Goal: Navigation & Orientation: Find specific page/section

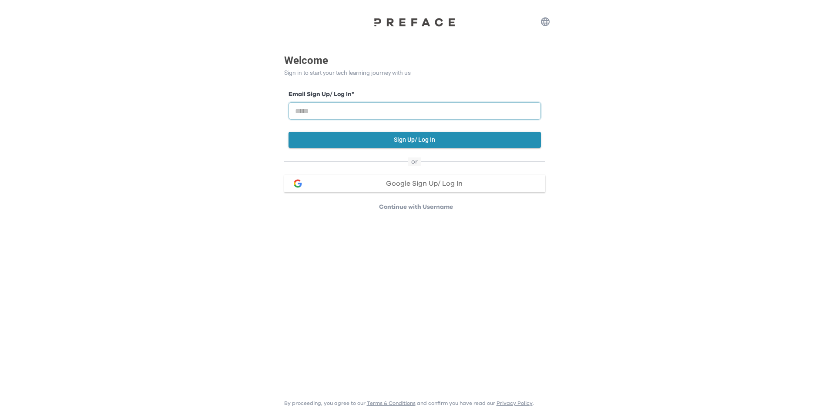
click at [367, 106] on input "email" at bounding box center [415, 110] width 252 height 17
paste input "**********"
type input "**********"
click at [368, 142] on button "Sign Up/ Log In" at bounding box center [415, 140] width 252 height 16
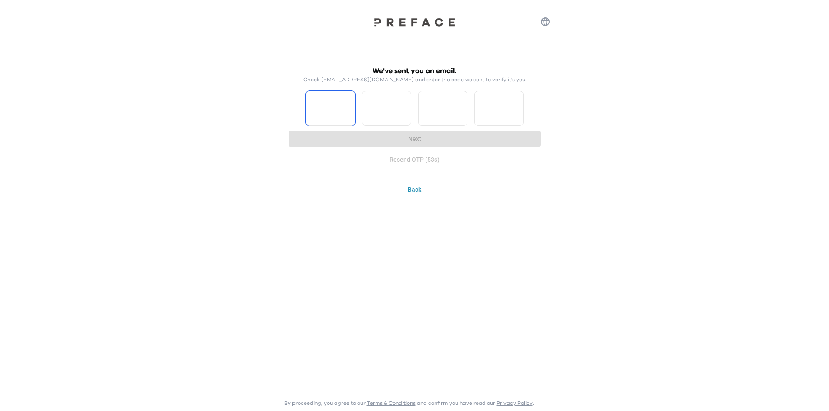
click at [322, 103] on input "Please enter OTP character 1" at bounding box center [330, 108] width 49 height 35
type input "*"
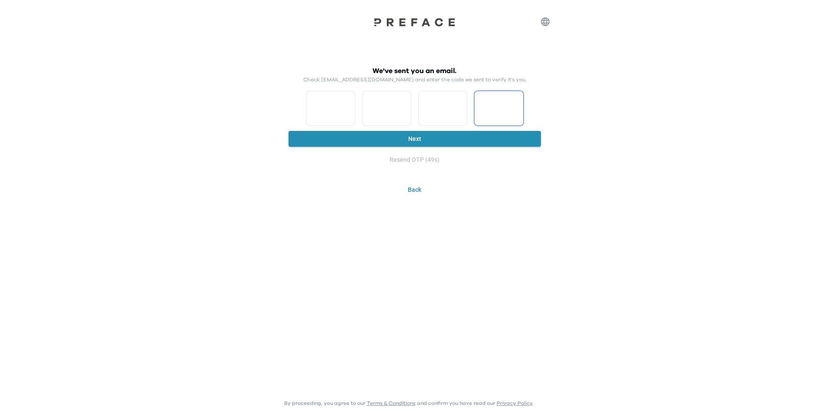
type input "*"
click at [470, 147] on button "Next" at bounding box center [415, 139] width 252 height 16
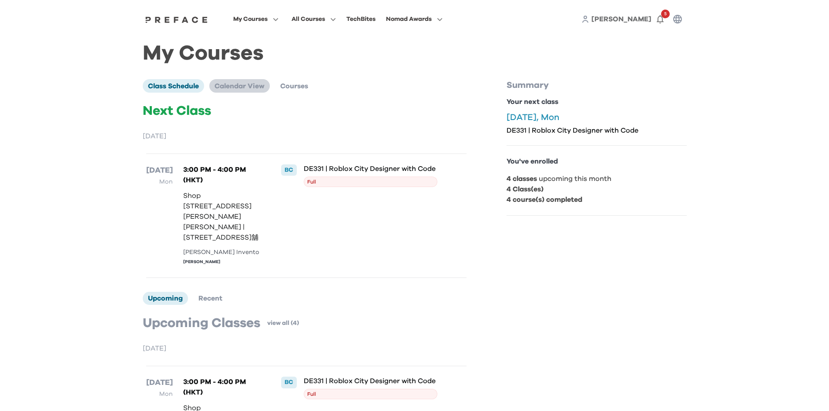
click at [243, 87] on span "Calendar View" at bounding box center [240, 86] width 50 height 7
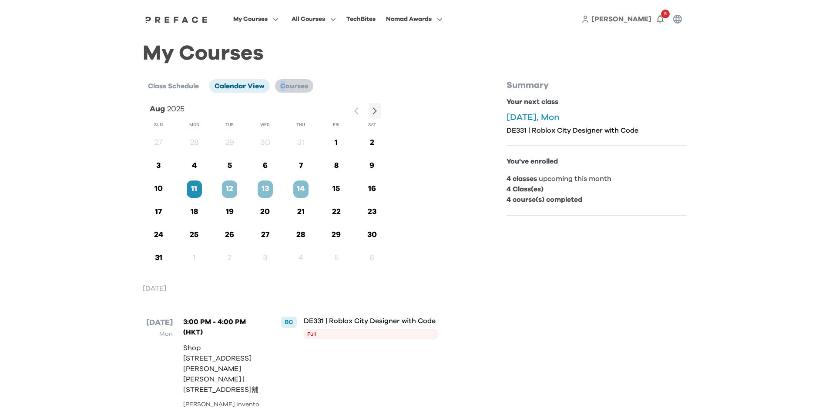
click at [284, 88] on span "Courses" at bounding box center [294, 86] width 28 height 7
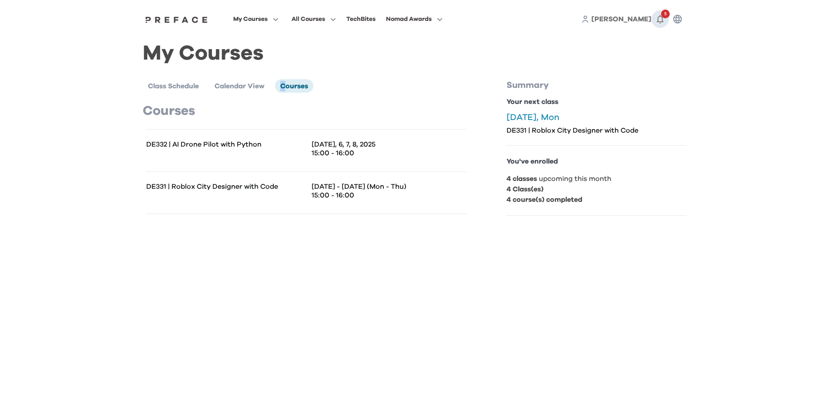
click at [660, 18] on icon "button" at bounding box center [660, 19] width 10 height 10
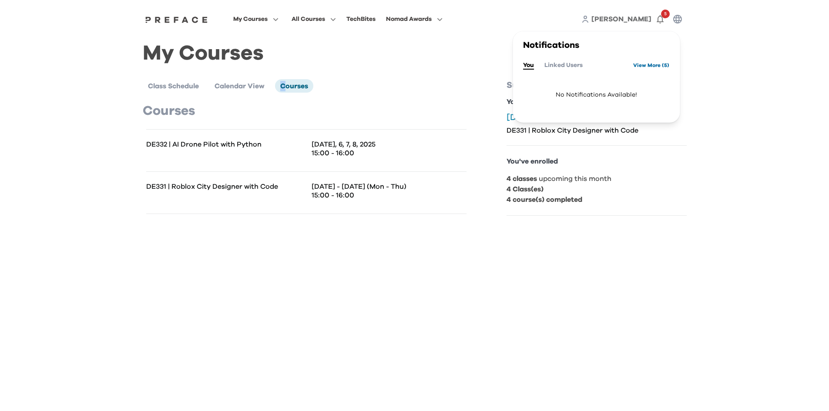
click at [636, 66] on link "View More ( 5 )" at bounding box center [651, 65] width 36 height 14
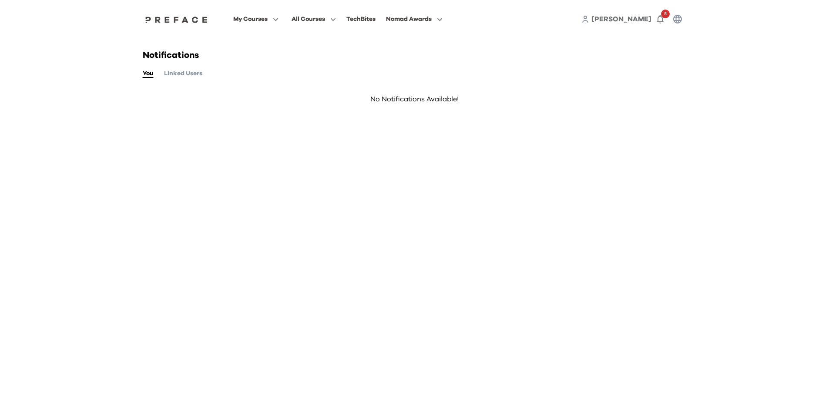
click at [174, 76] on button "Linked Users" at bounding box center [183, 74] width 38 height 10
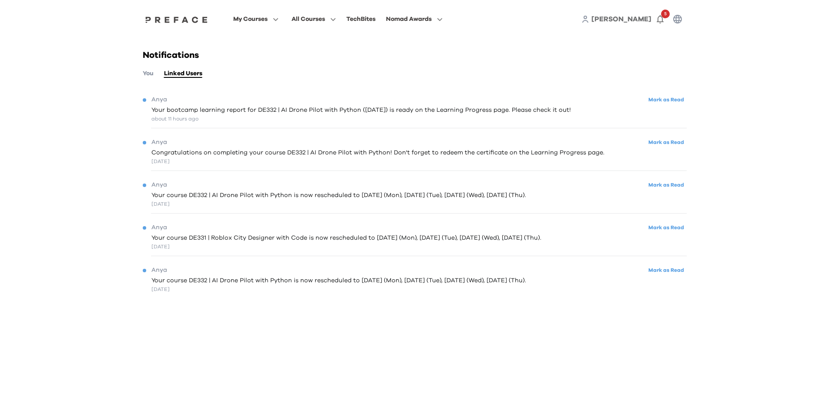
click at [204, 114] on span "Your bootcamp learning report for DE332 | AI Drone Pilot with Python (08/08/202…" at bounding box center [361, 110] width 420 height 9
click at [196, 111] on span "Your bootcamp learning report for DE332 | AI Drone Pilot with Python (08/08/202…" at bounding box center [361, 110] width 420 height 9
click at [144, 79] on div "Notifications You Linked Users Anya Mark as Read Your bootcamp learning report …" at bounding box center [414, 180] width 557 height 285
click at [252, 22] on span "My Courses" at bounding box center [250, 19] width 34 height 10
click at [235, 78] on span at bounding box center [256, 79] width 82 height 24
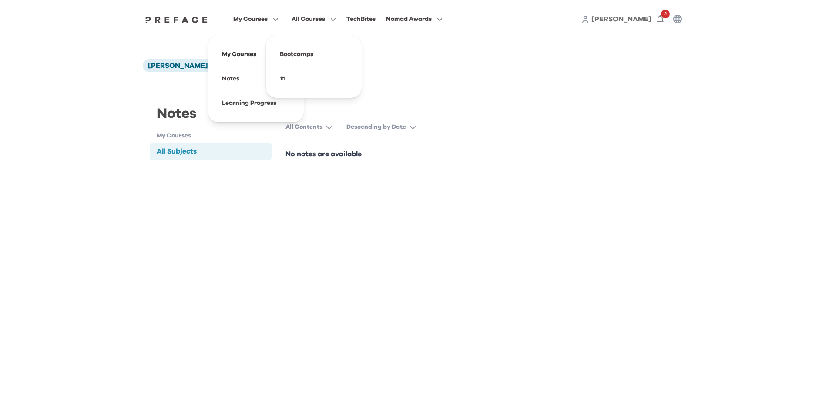
click at [241, 55] on span at bounding box center [256, 54] width 82 height 24
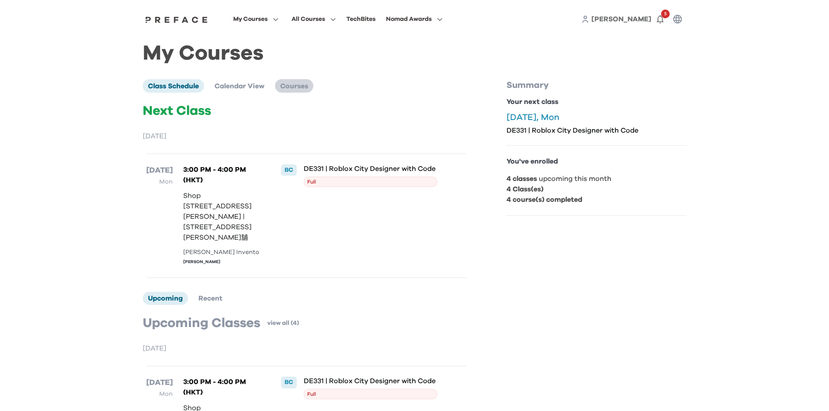
click at [296, 87] on span "Courses" at bounding box center [294, 86] width 28 height 7
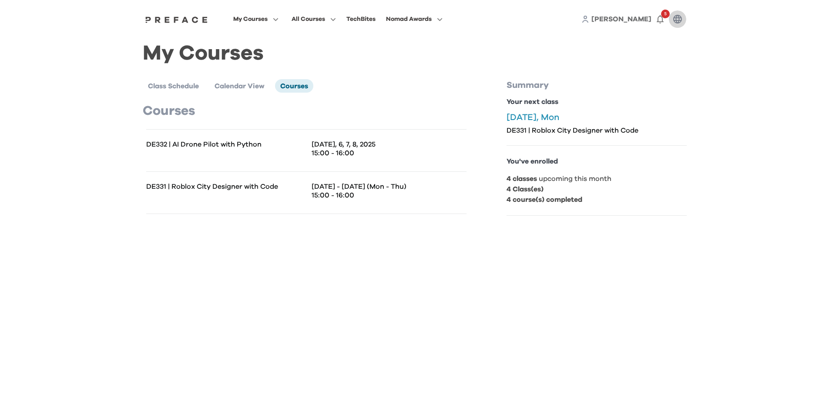
click at [679, 20] on icon "button" at bounding box center [677, 19] width 9 height 9
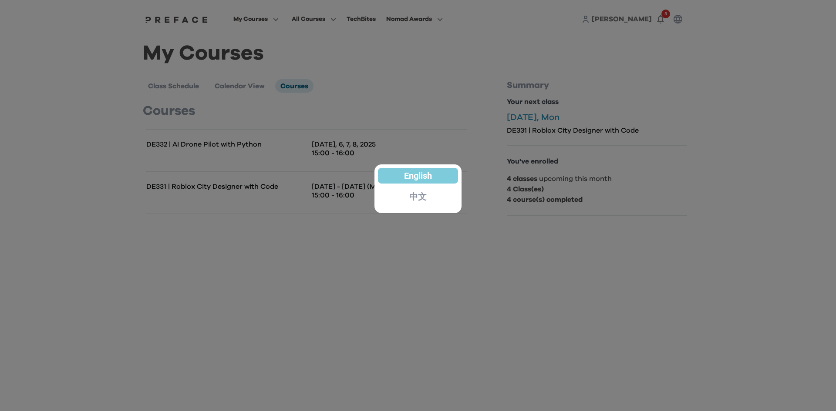
click at [418, 201] on p "中文" at bounding box center [417, 196] width 17 height 9
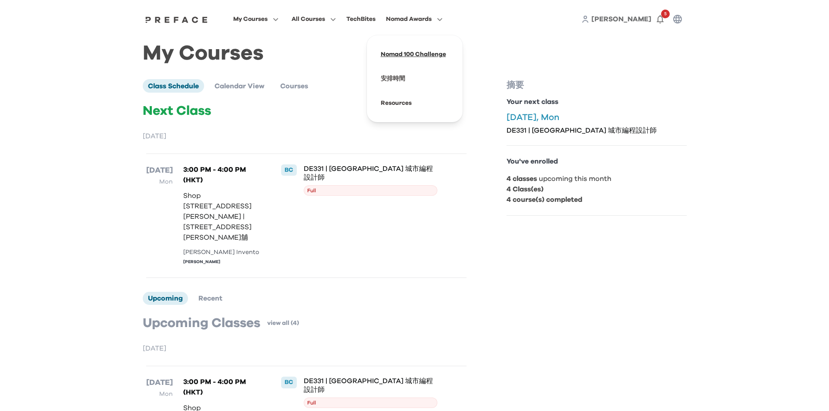
click at [400, 57] on span at bounding box center [415, 54] width 82 height 24
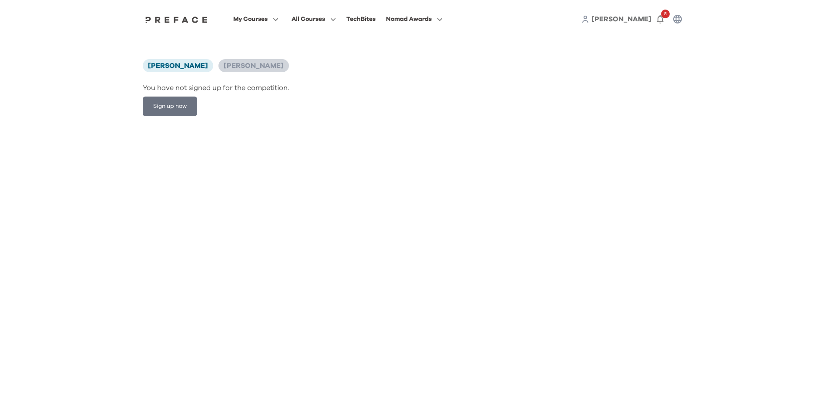
click at [224, 67] on span "[PERSON_NAME]" at bounding box center [254, 65] width 60 height 7
click at [235, 13] on button "My Courses" at bounding box center [256, 18] width 50 height 11
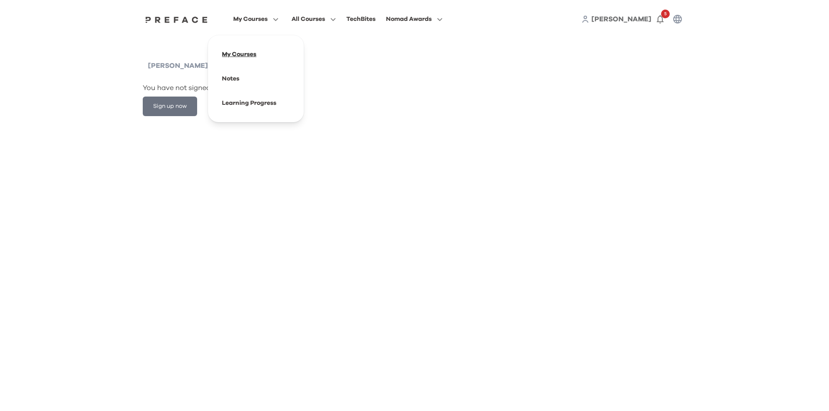
click at [239, 54] on span at bounding box center [256, 54] width 82 height 24
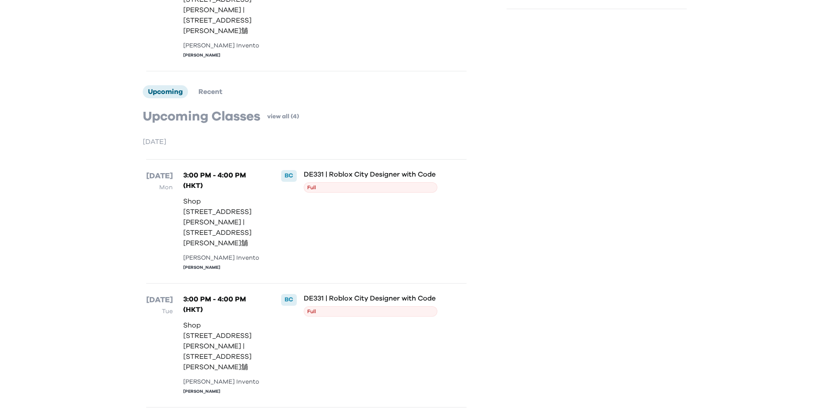
scroll to position [218, 0]
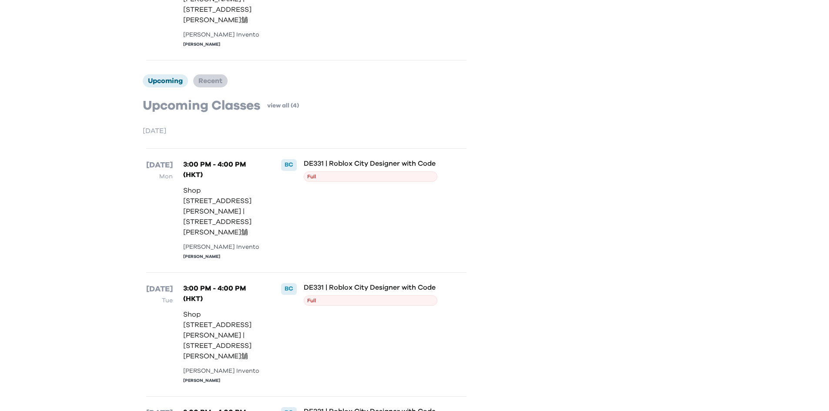
click at [212, 79] on span "Recent" at bounding box center [210, 80] width 24 height 7
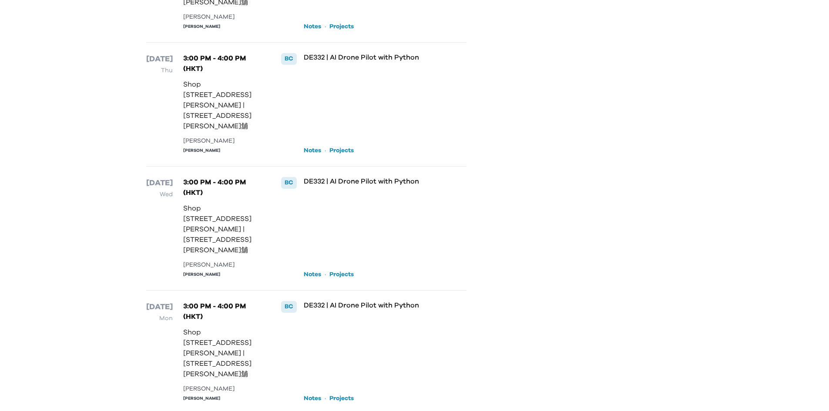
scroll to position [470, 0]
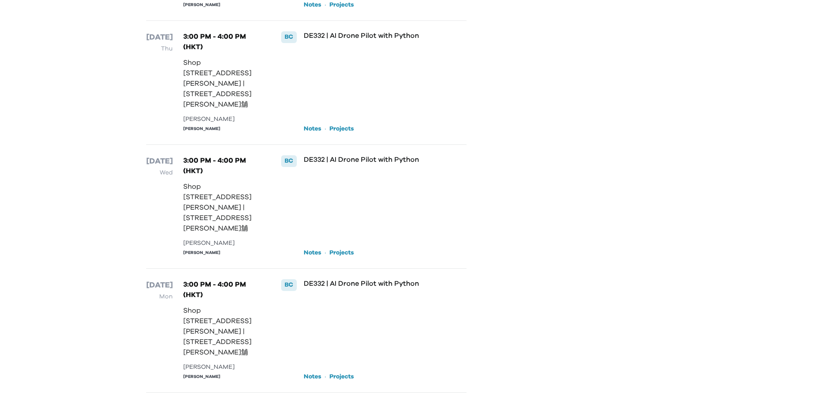
click at [345, 379] on link "Projects" at bounding box center [342, 377] width 24 height 9
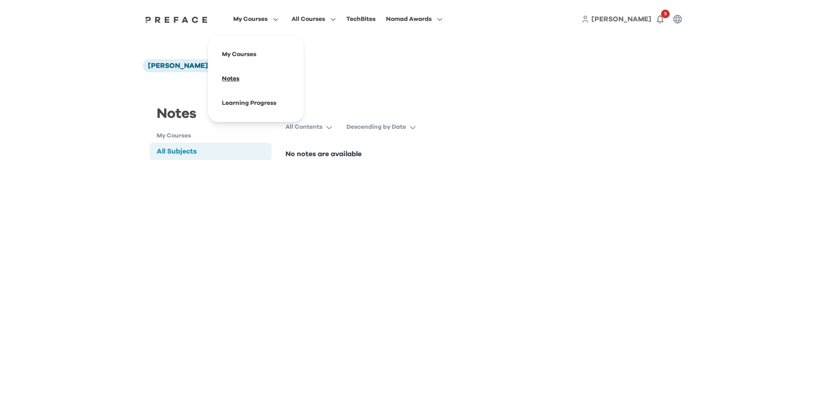
click at [225, 77] on span at bounding box center [256, 79] width 82 height 24
click at [397, 117] on div "Notes My Courses All Subjects All Subjects All Contents Descending by Date No n…" at bounding box center [415, 132] width 544 height 98
click at [388, 127] on p "Descending by Date" at bounding box center [377, 127] width 60 height 9
click at [332, 122] on button "All Contents" at bounding box center [313, 127] width 54 height 16
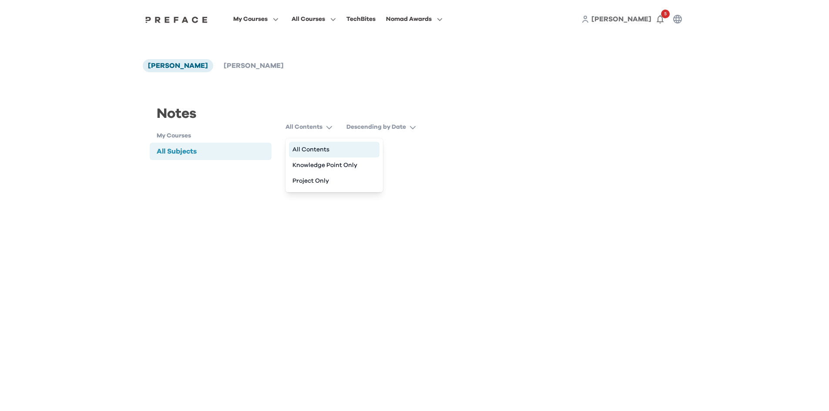
click at [306, 151] on button "All Contents" at bounding box center [334, 150] width 91 height 16
click at [180, 136] on h1 "My Courses" at bounding box center [214, 135] width 115 height 9
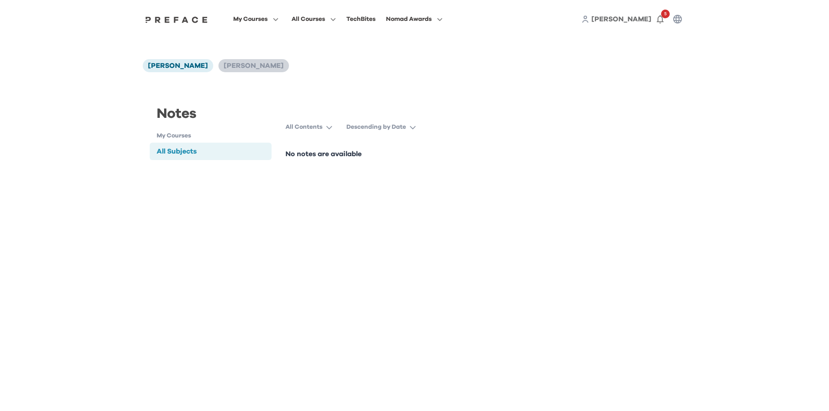
click at [224, 63] on span "[PERSON_NAME]" at bounding box center [254, 65] width 60 height 7
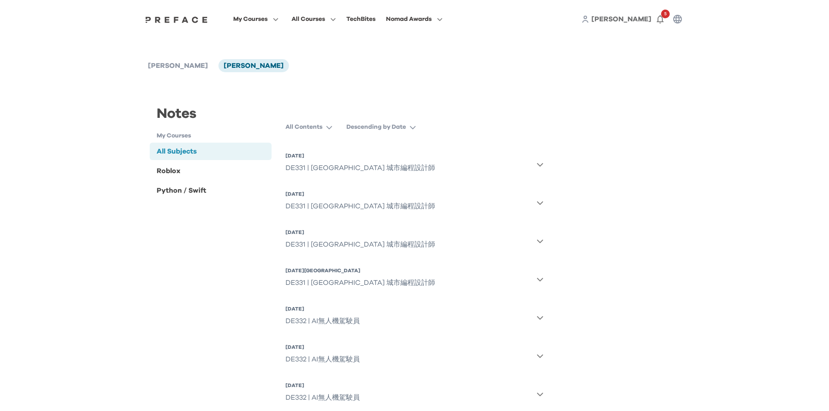
click at [540, 168] on icon "button" at bounding box center [540, 164] width 7 height 7
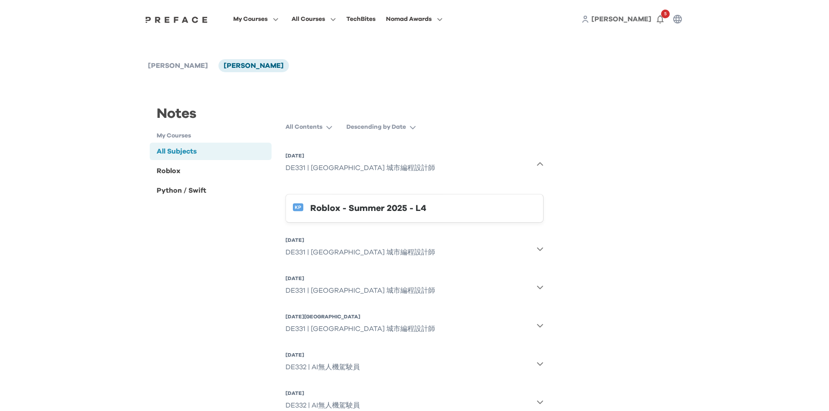
click at [371, 212] on div "Roblox - Summer 2025 - L4" at bounding box center [423, 209] width 226 height 14
